Goal: Task Accomplishment & Management: Use online tool/utility

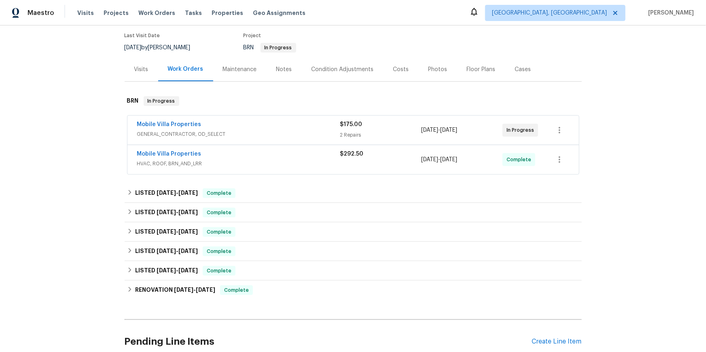
scroll to position [76, 0]
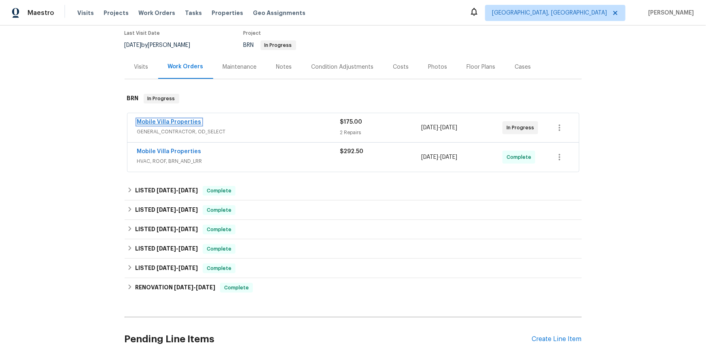
click at [179, 125] on link "Mobile Villa Properties" at bounding box center [169, 122] width 64 height 6
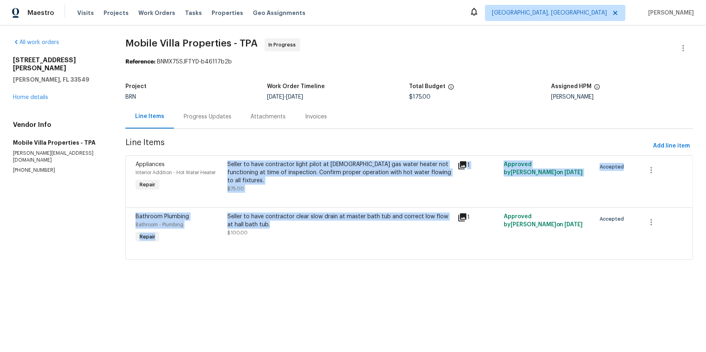
drag, startPoint x: 233, startPoint y: 186, endPoint x: 411, endPoint y: 258, distance: 192.5
click at [439, 259] on div "Appliances Interior Addition - Hot Water Heater Repair Seller to have contracto…" at bounding box center [408, 207] width 567 height 105
click at [404, 229] on div "Seller to have contractor clear slow drain at master bath tub and correct low f…" at bounding box center [339, 221] width 225 height 16
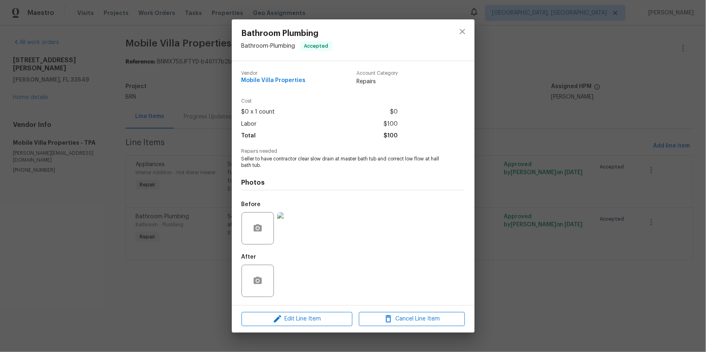
click at [514, 231] on div "Bathroom Plumbing Bathroom - Plumbing Accepted Vendor Mobile Villa Properties A…" at bounding box center [353, 176] width 706 height 352
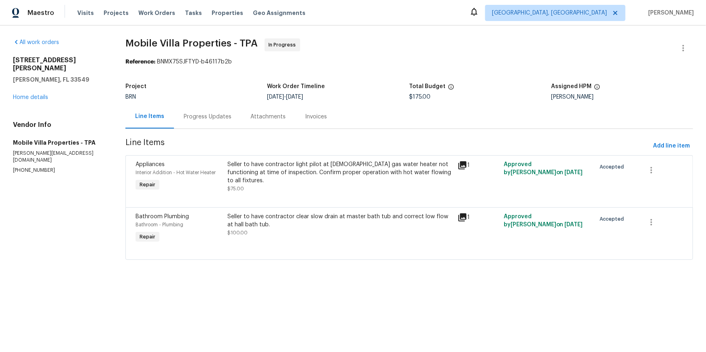
click at [225, 129] on div "Progress Updates" at bounding box center [207, 117] width 67 height 24
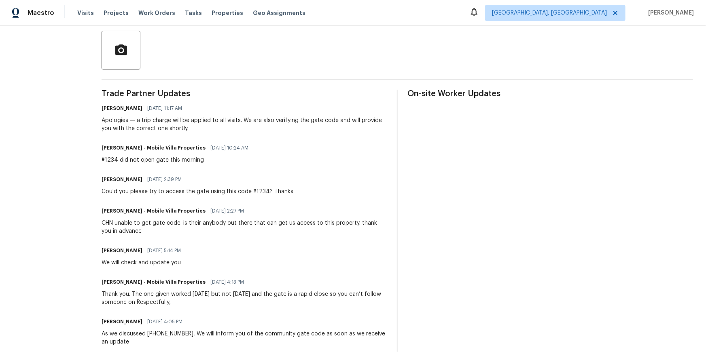
scroll to position [199, 0]
